Goal: Task Accomplishment & Management: Use online tool/utility

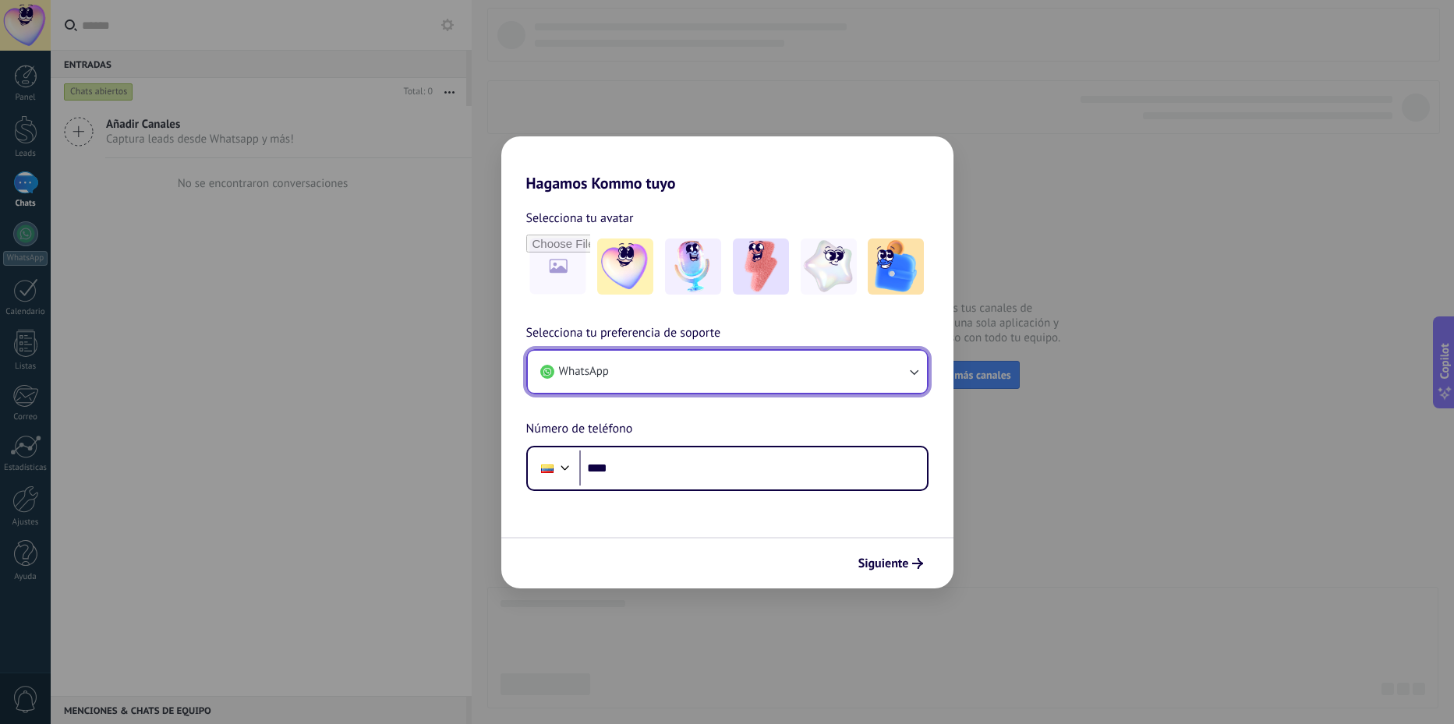
click at [819, 375] on button "WhatsApp" at bounding box center [727, 372] width 399 height 42
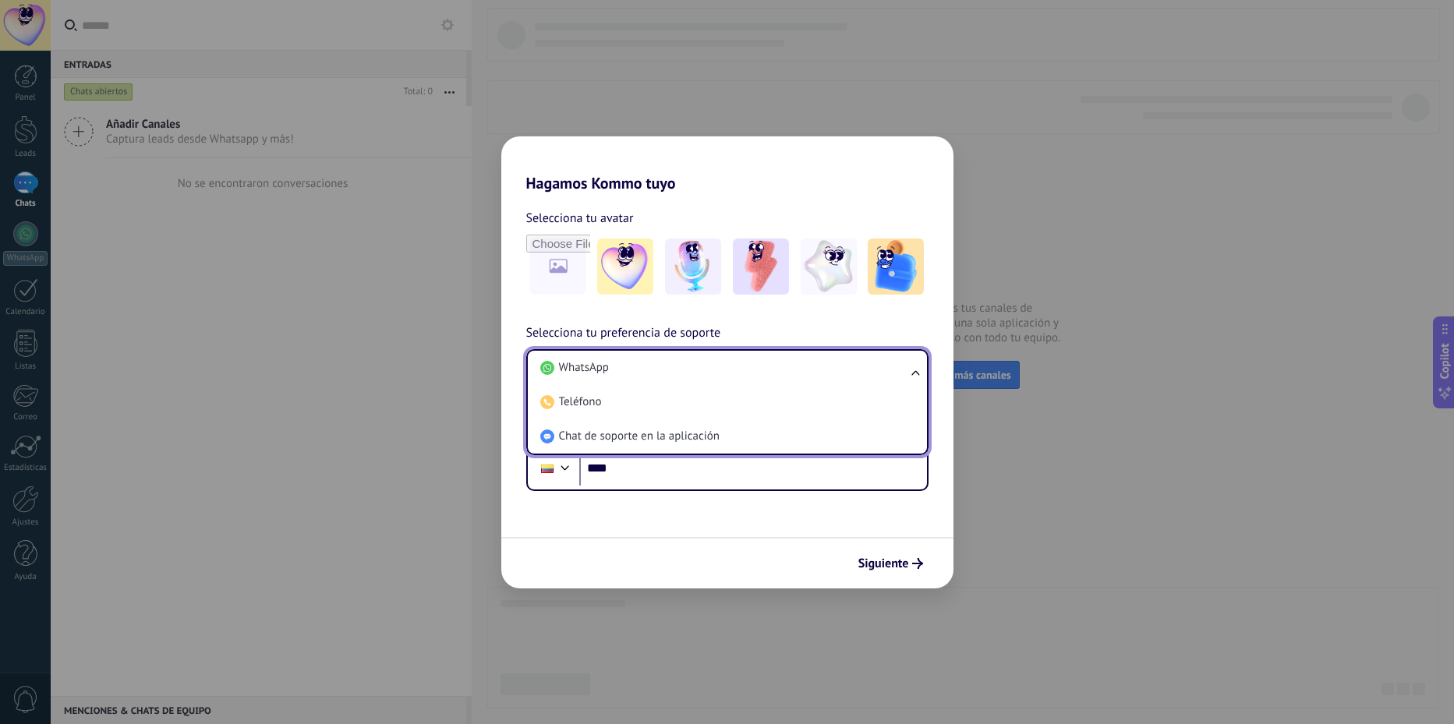
click at [819, 375] on li "WhatsApp" at bounding box center [724, 368] width 380 height 34
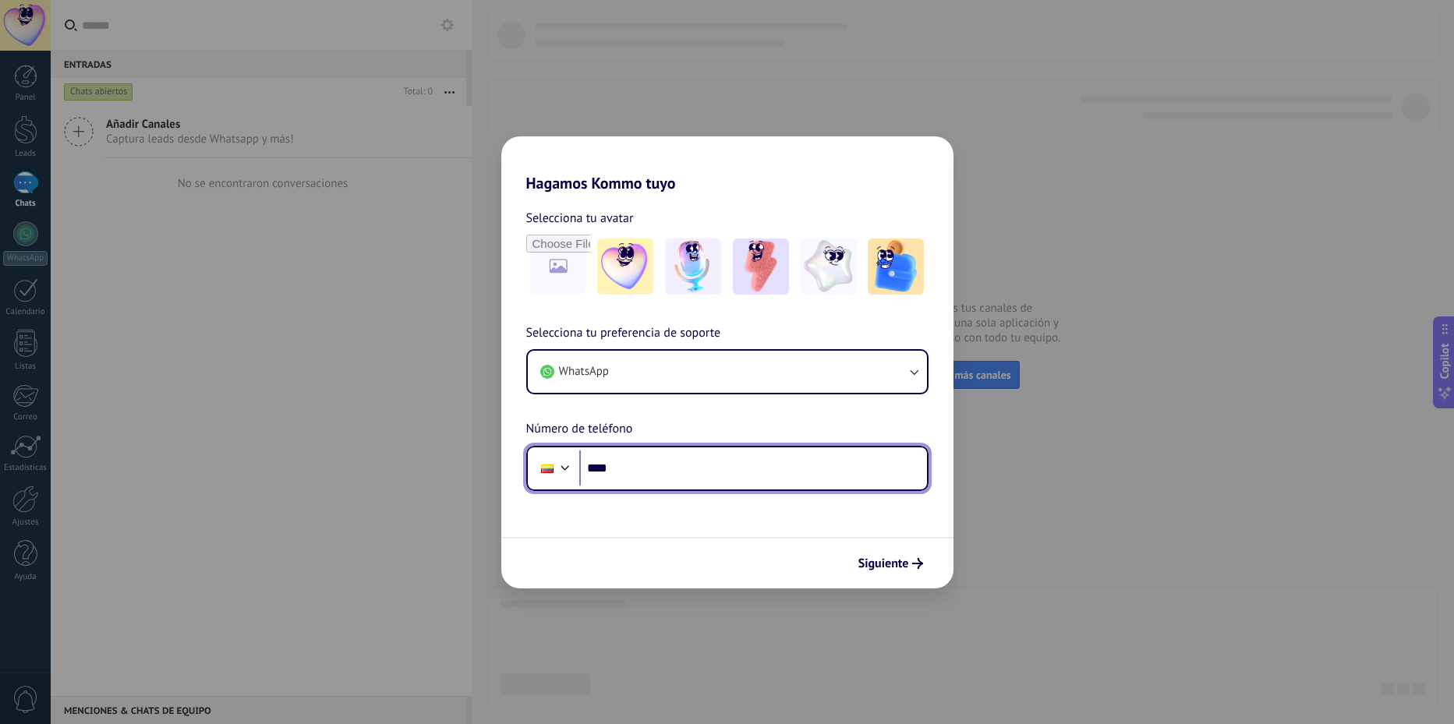
click at [684, 476] on input "****" at bounding box center [753, 469] width 348 height 36
type input "**********"
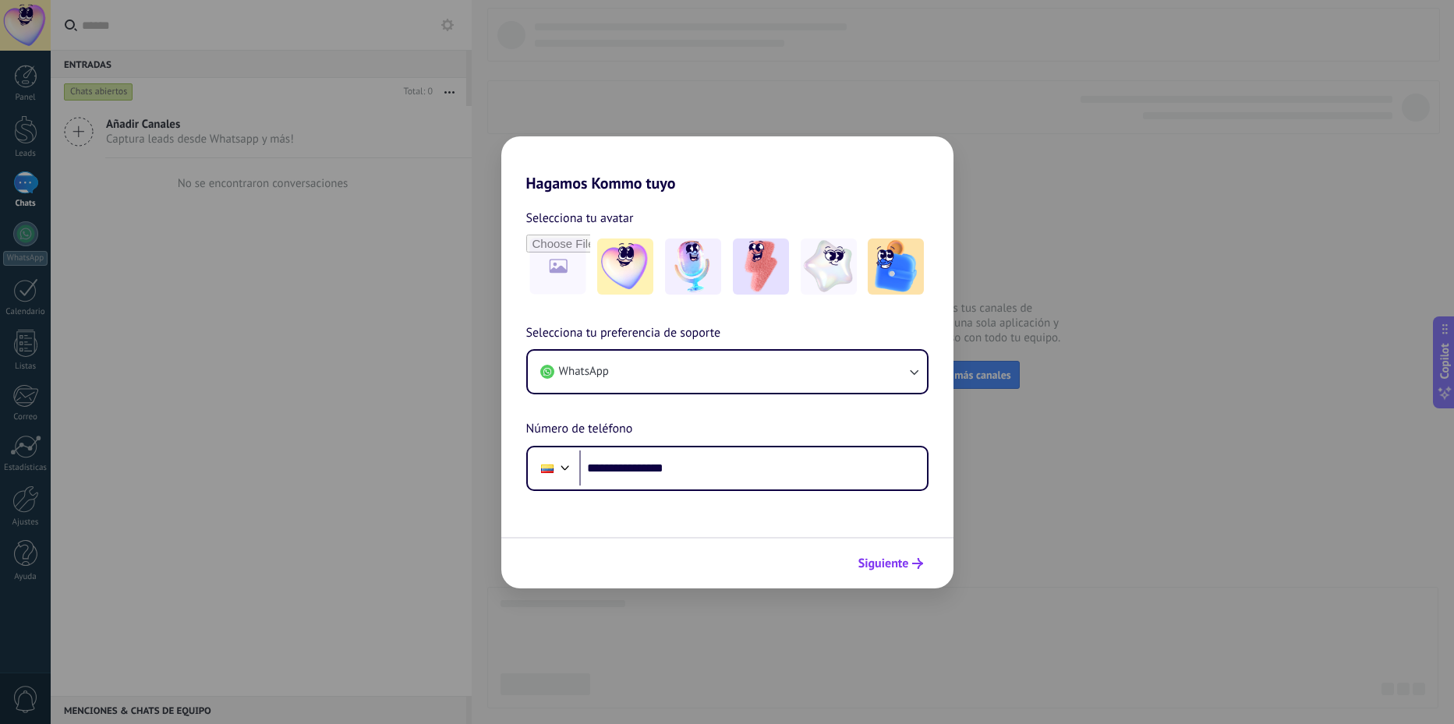
click at [885, 558] on span "Siguiente" at bounding box center [883, 563] width 51 height 11
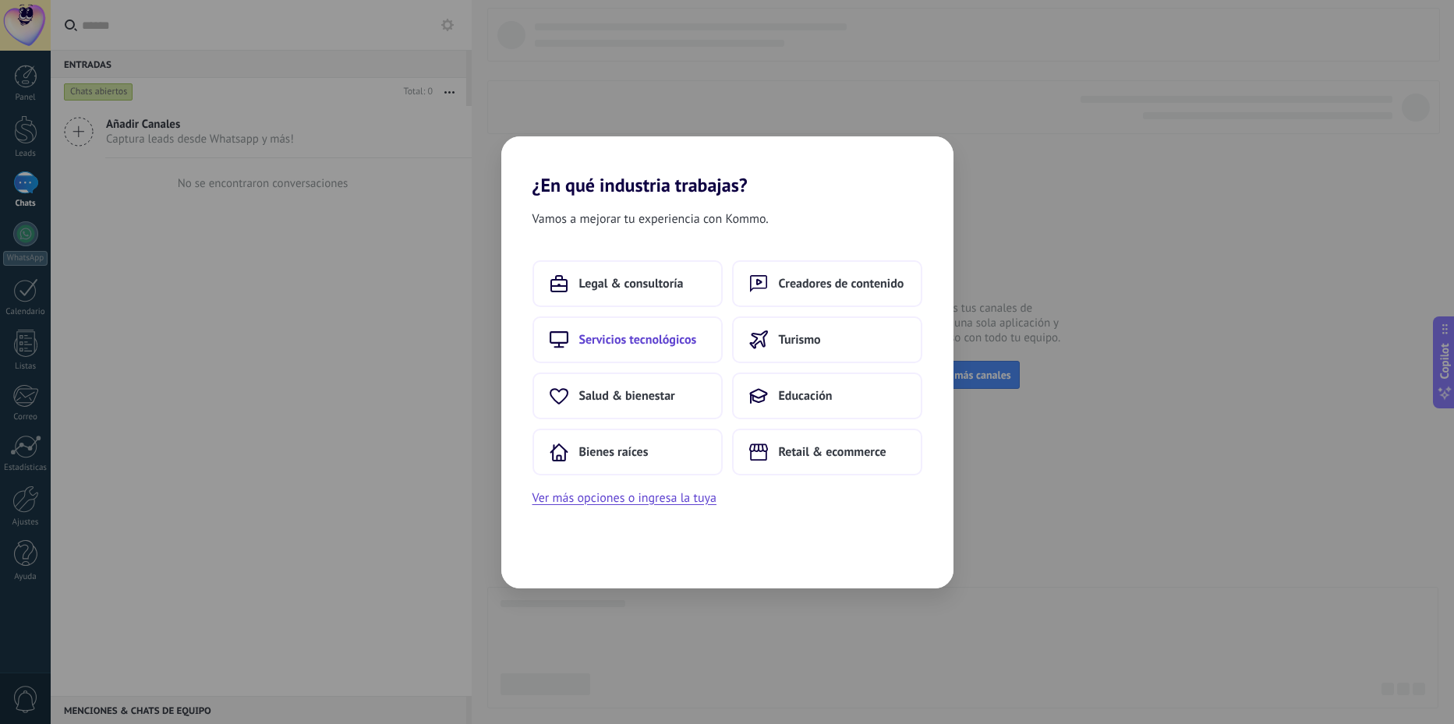
click at [672, 334] on span "Servicios tecnológicos" at bounding box center [638, 340] width 118 height 16
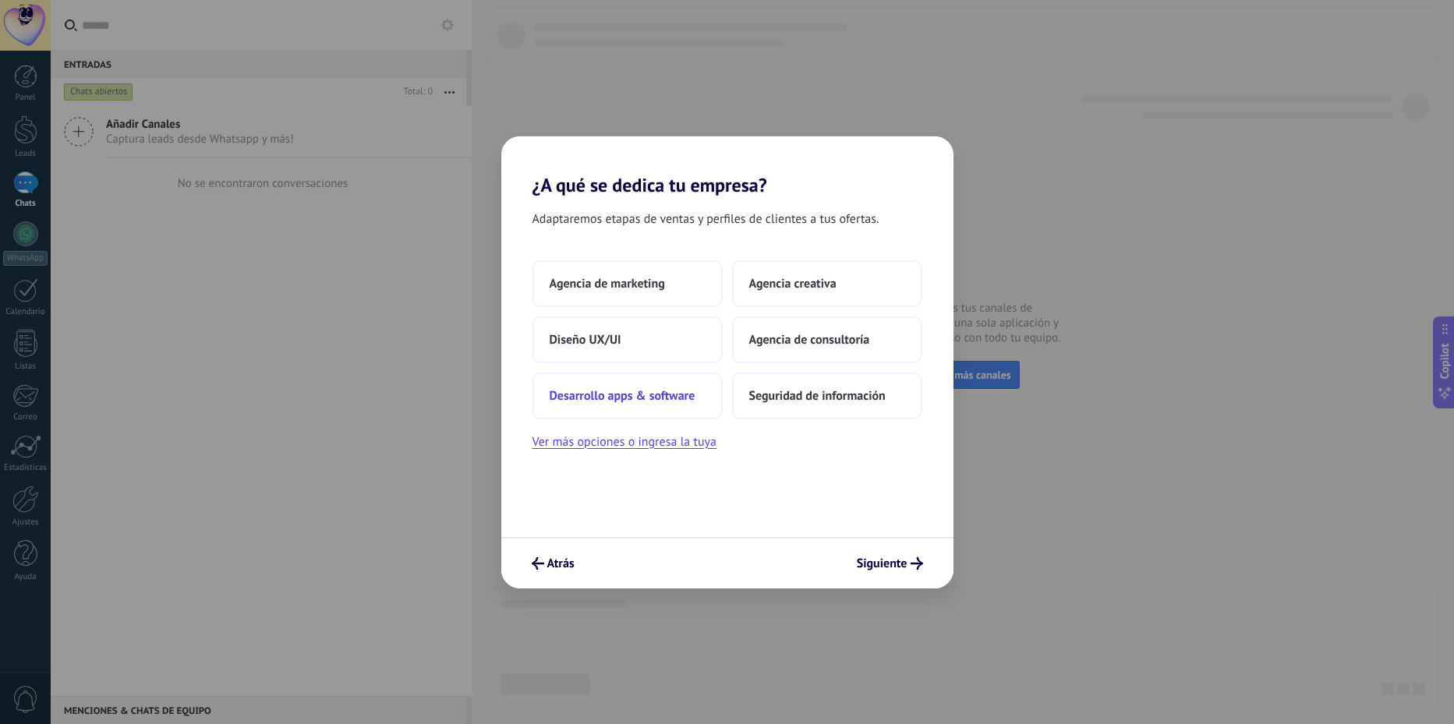
click at [595, 398] on span "Desarrollo apps & software" at bounding box center [623, 396] width 146 height 16
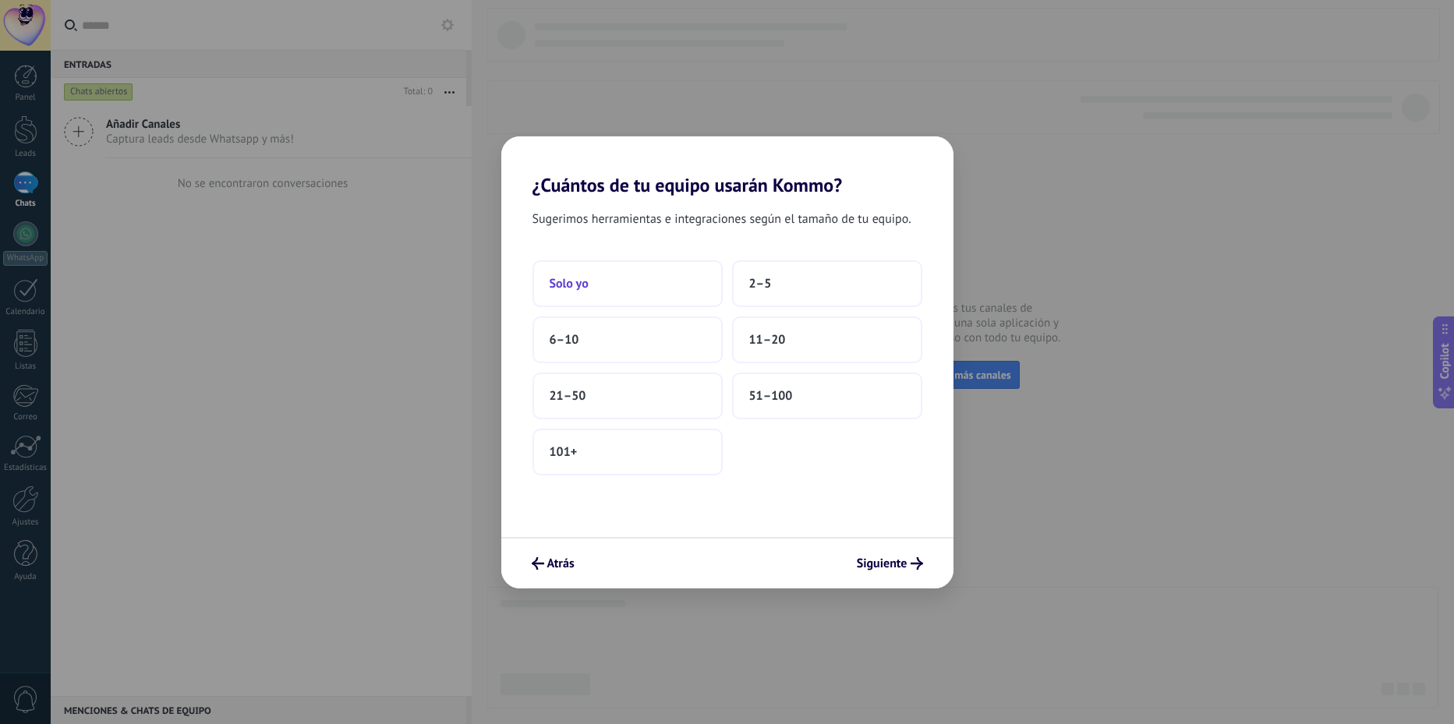
click at [623, 285] on button "Solo yo" at bounding box center [627, 283] width 190 height 47
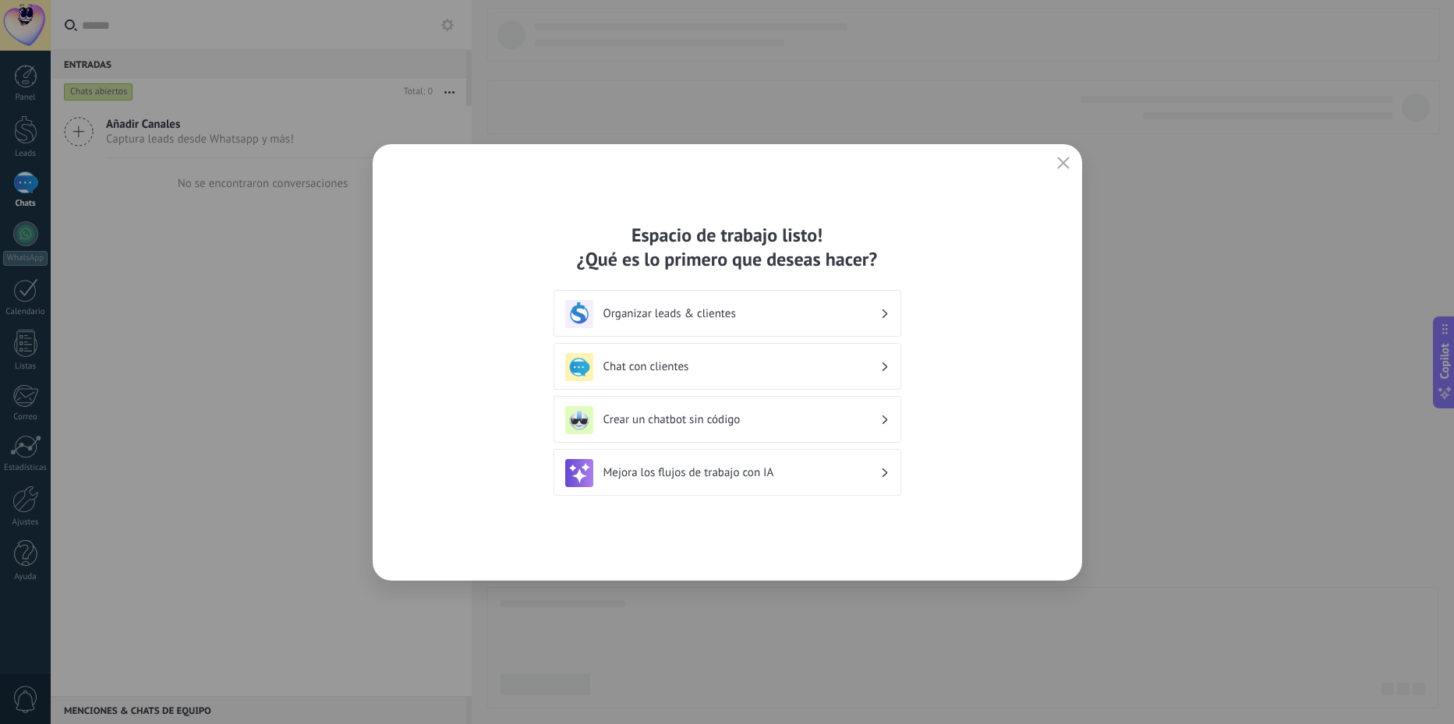
click at [881, 323] on div "Organizar leads & clientes" at bounding box center [727, 314] width 324 height 28
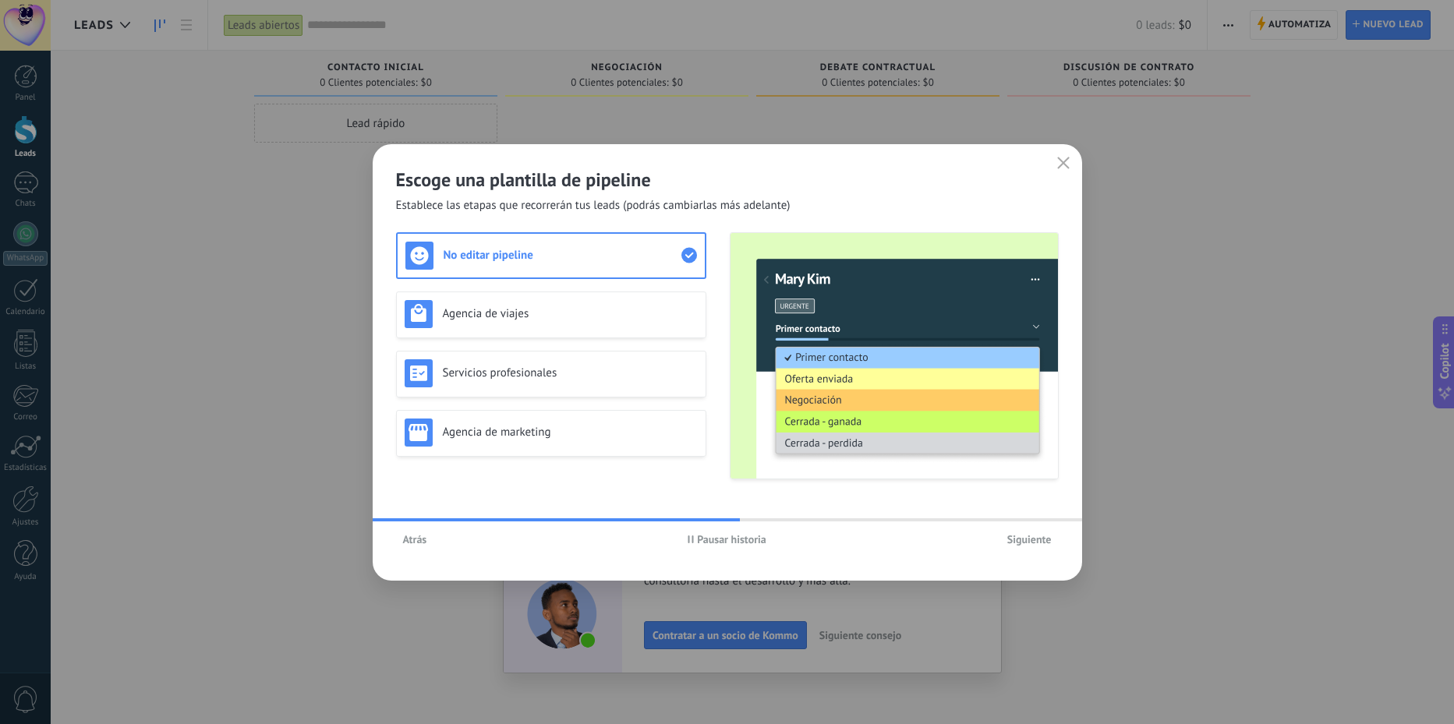
click at [1033, 545] on span "Siguiente" at bounding box center [1029, 539] width 44 height 11
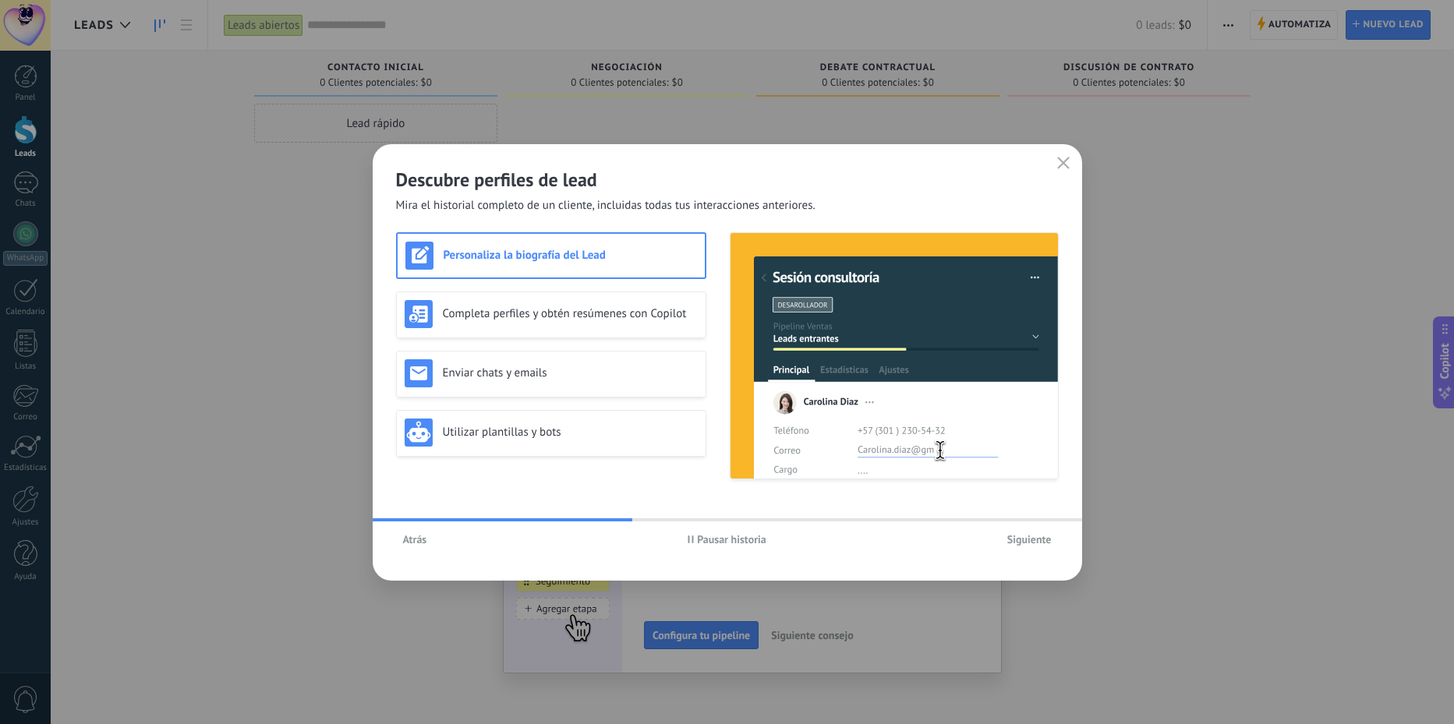
click at [1035, 539] on span "Siguiente" at bounding box center [1029, 539] width 44 height 11
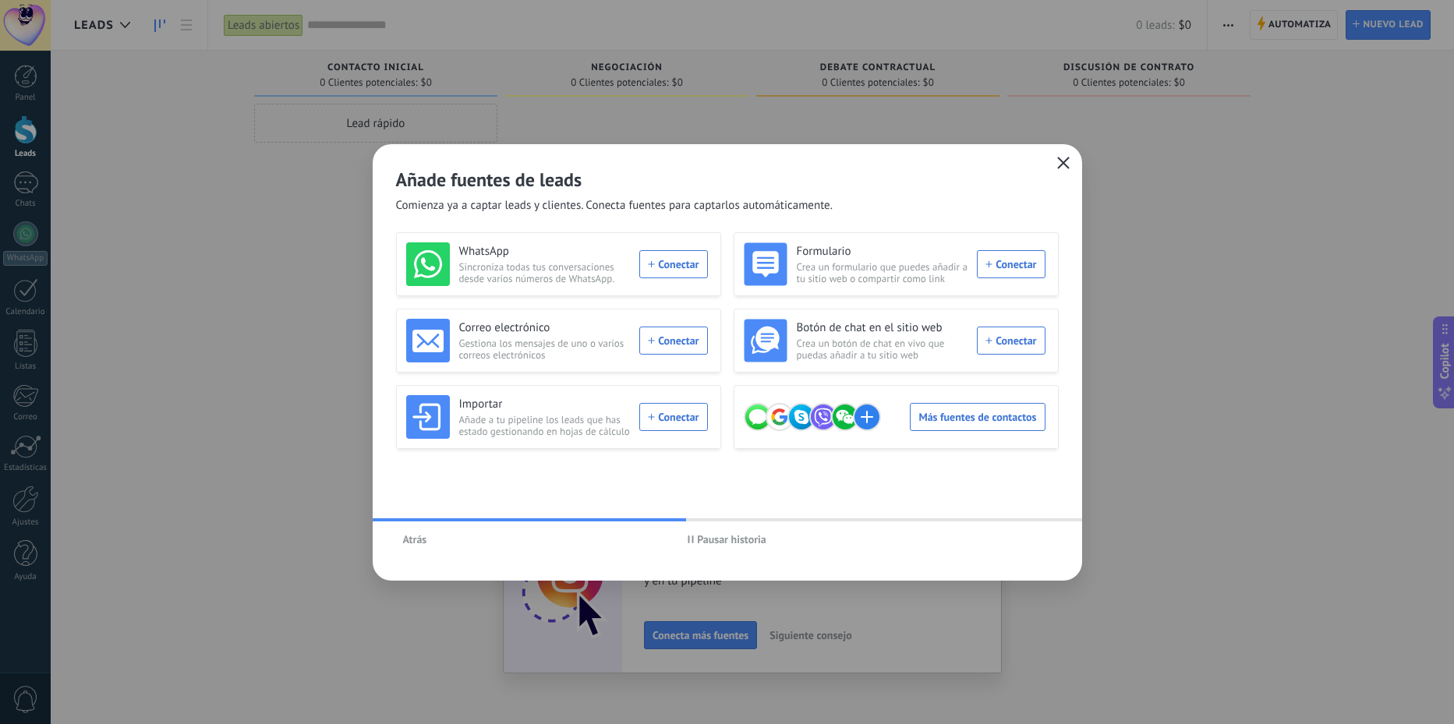
click at [1063, 158] on icon "button" at bounding box center [1063, 163] width 12 height 12
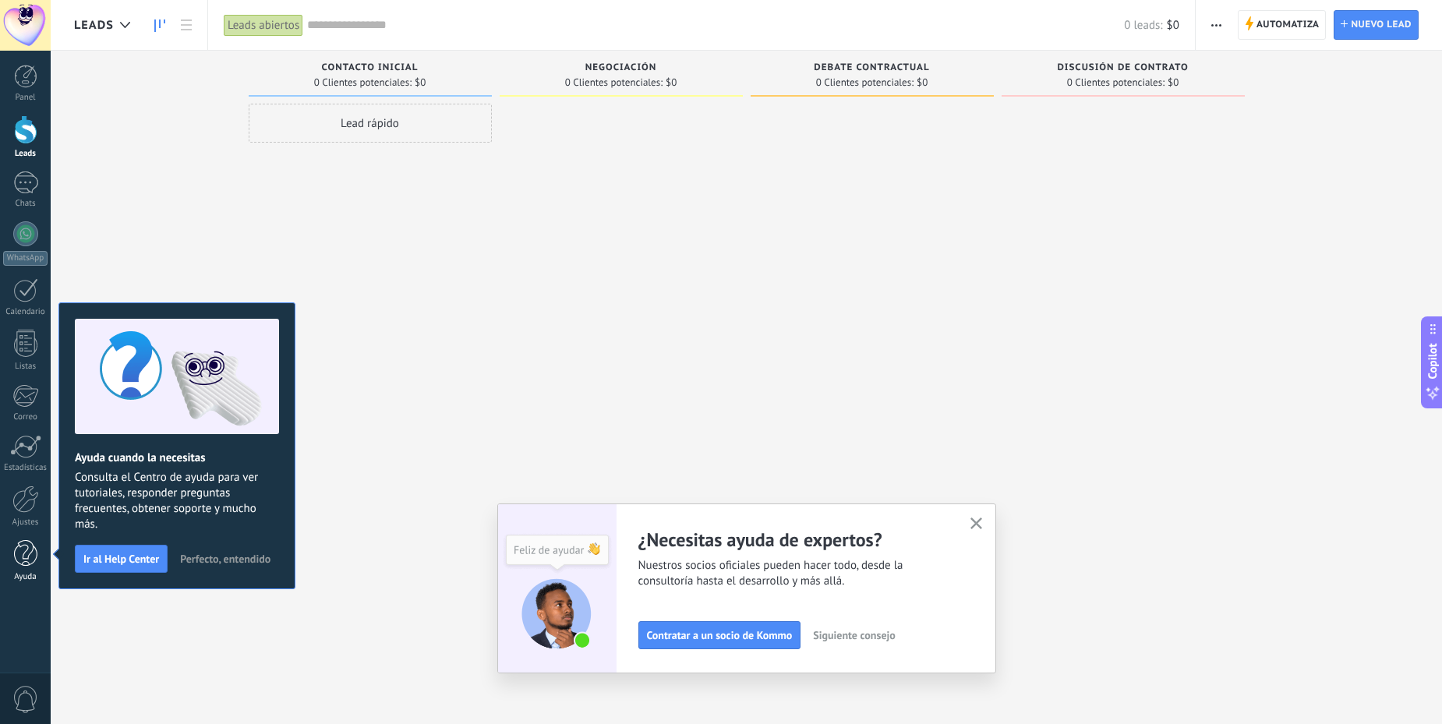
click at [28, 570] on link "Ayuda" at bounding box center [25, 561] width 51 height 42
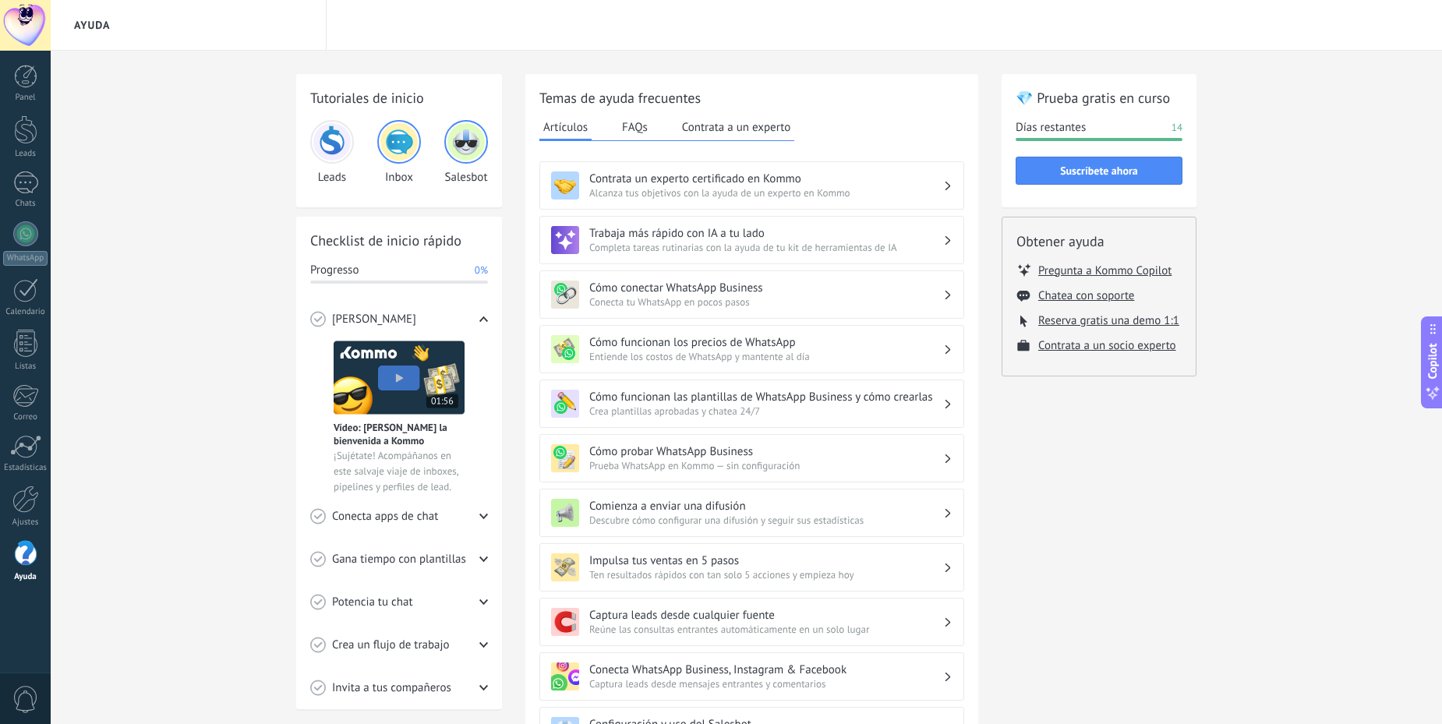
click at [388, 382] on img at bounding box center [399, 378] width 131 height 74
